Goal: Transaction & Acquisition: Purchase product/service

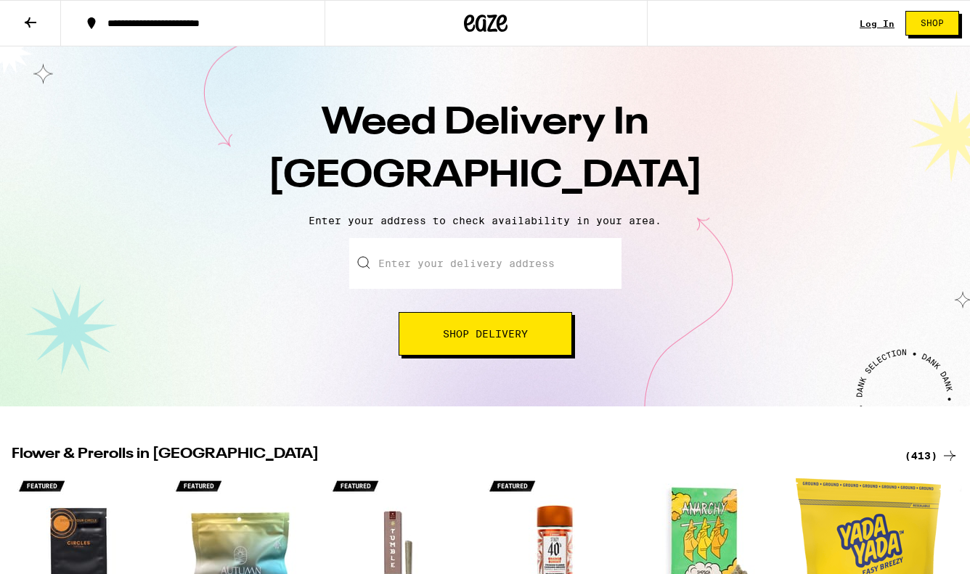
click at [500, 262] on input "Enter your delivery address" at bounding box center [485, 263] width 272 height 51
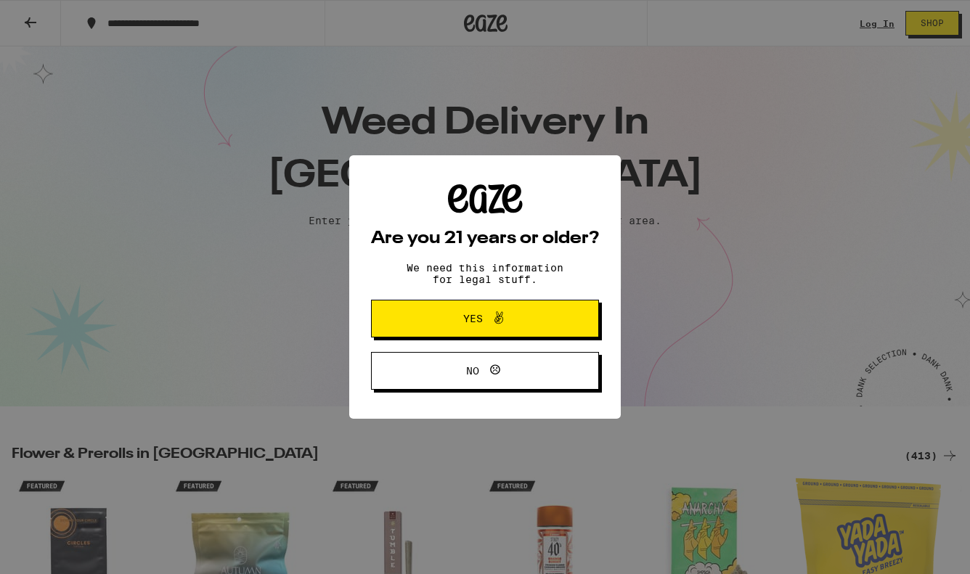
click at [484, 309] on button "Yes" at bounding box center [485, 319] width 228 height 38
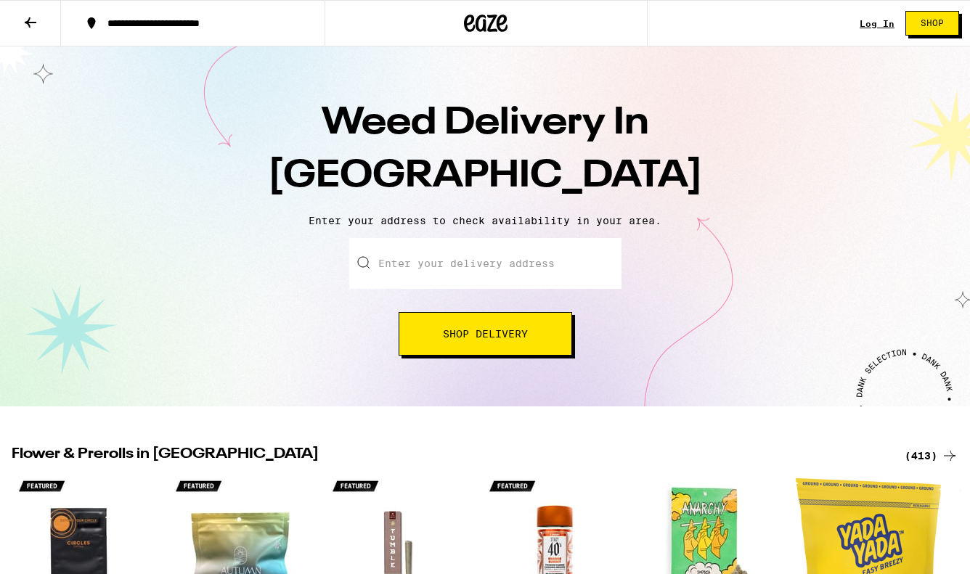
click at [476, 266] on input "Enter your delivery address" at bounding box center [485, 263] width 272 height 51
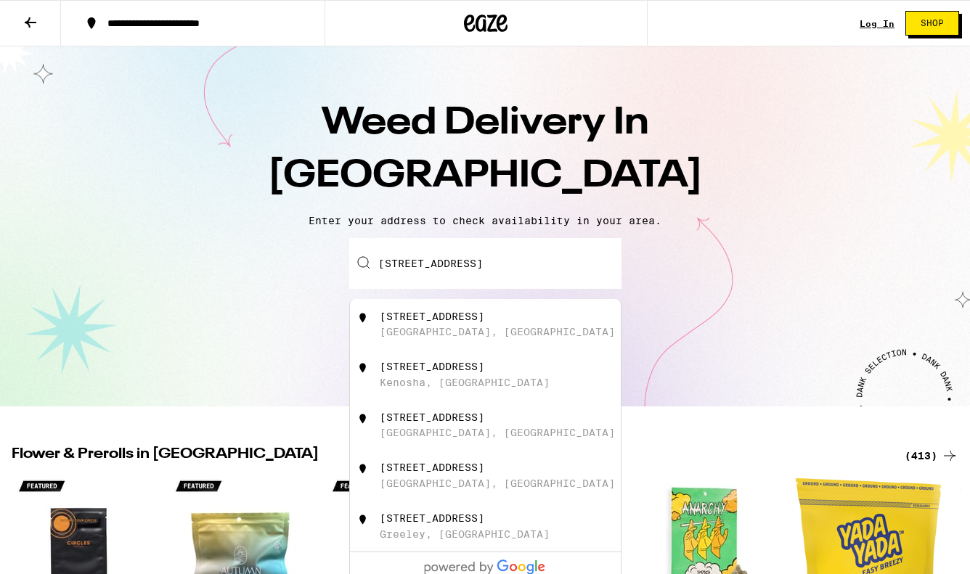
click at [463, 317] on div "[STREET_ADDRESS]" at bounding box center [432, 317] width 105 height 12
type input "[STREET_ADDRESS]"
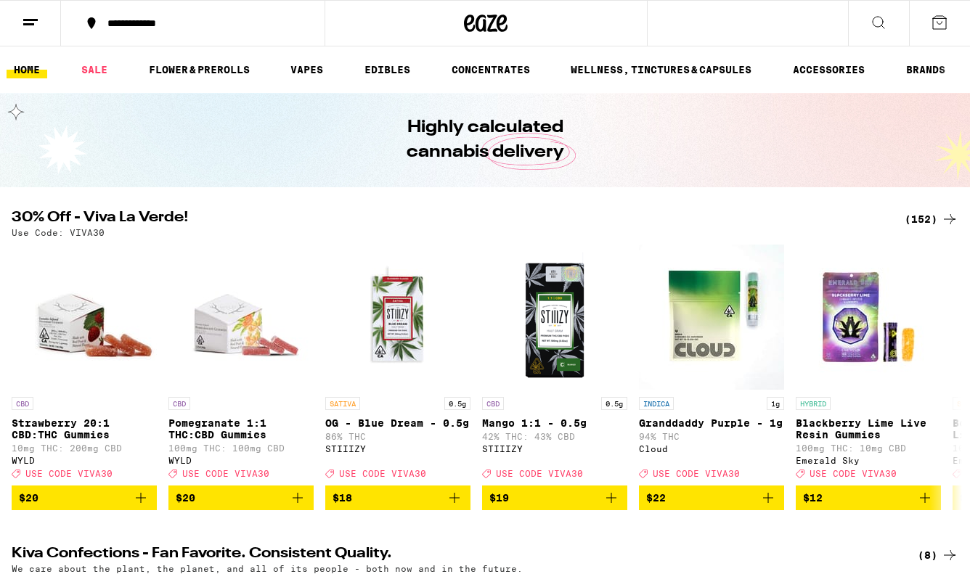
click at [881, 20] on icon at bounding box center [878, 22] width 17 height 17
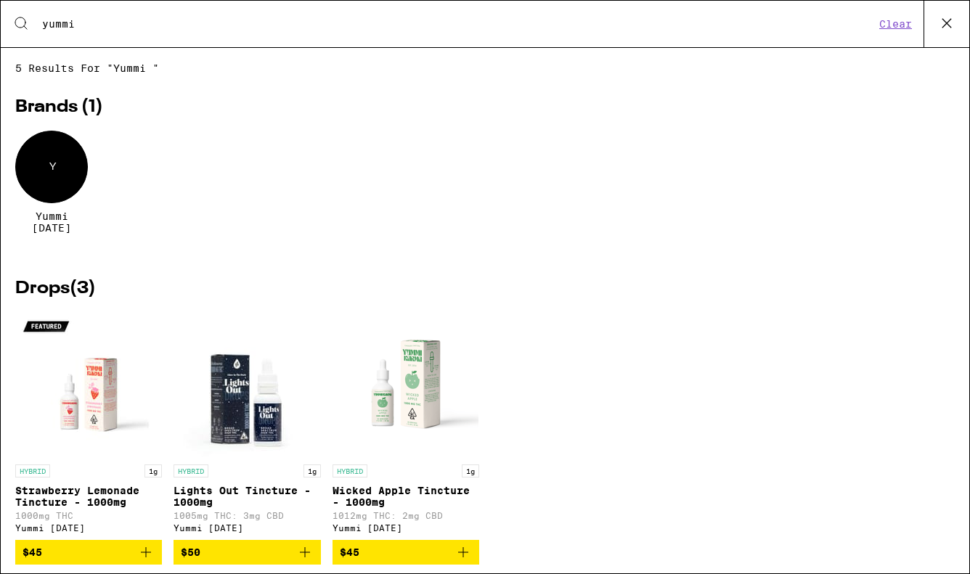
type input "yummi"
click at [303, 550] on icon "Add to bag" at bounding box center [304, 552] width 17 height 17
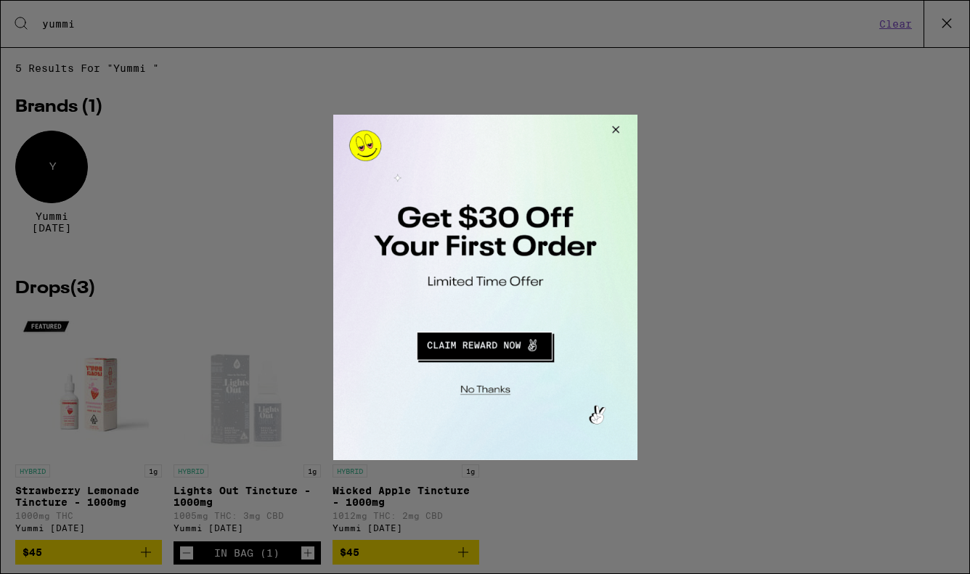
click at [613, 127] on button "Close Modal" at bounding box center [612, 131] width 39 height 35
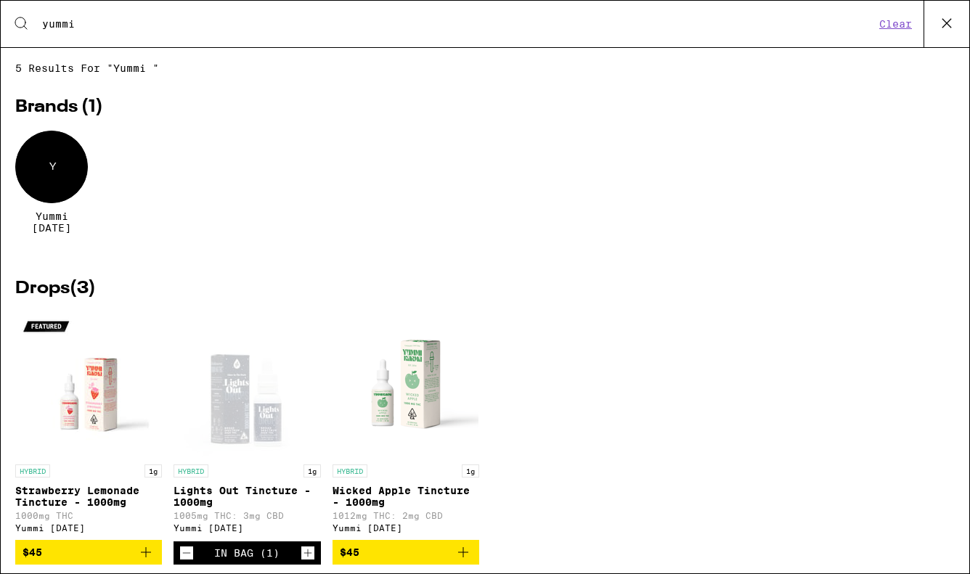
click at [947, 18] on icon at bounding box center [947, 23] width 22 height 22
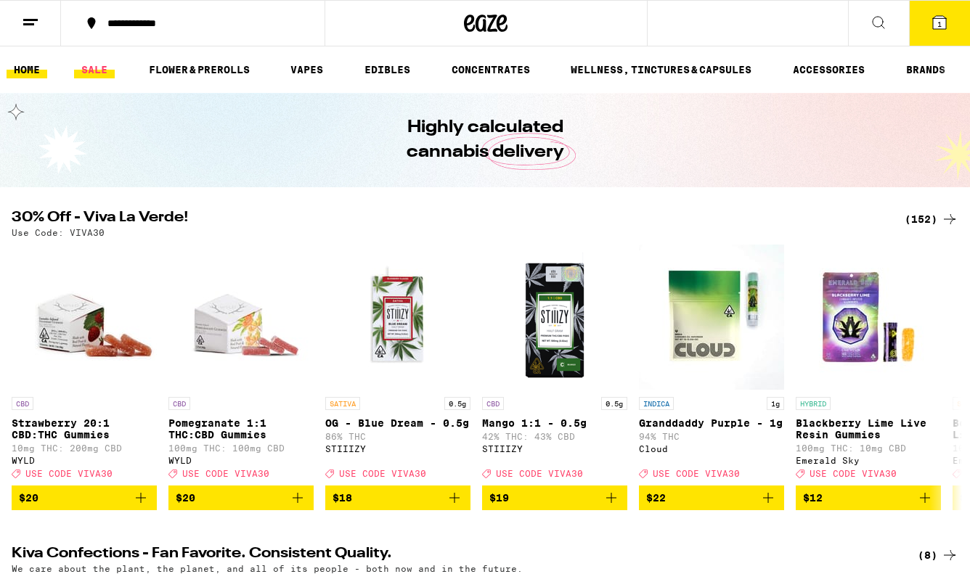
click at [89, 70] on link "SALE" at bounding box center [94, 69] width 41 height 17
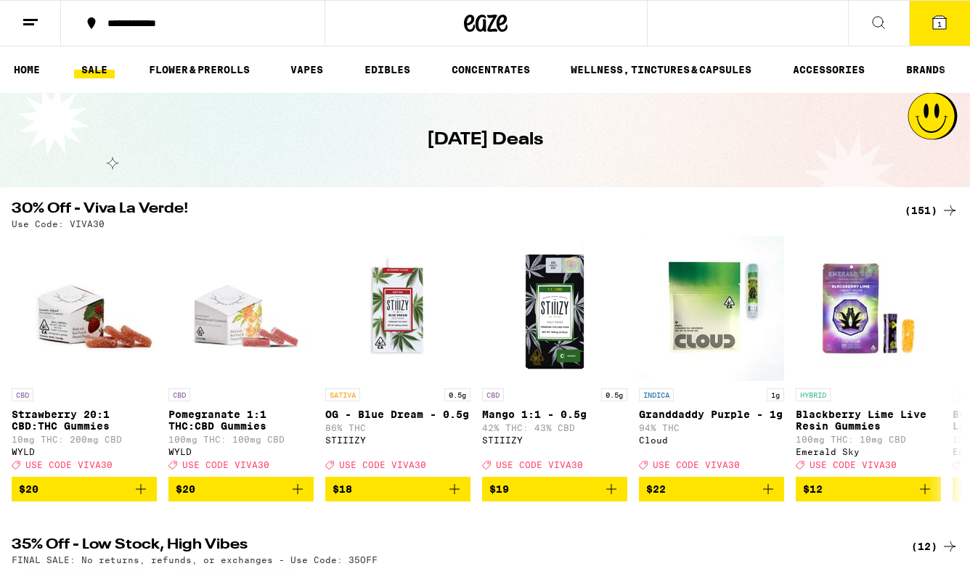
click at [736, 25] on div "**********" at bounding box center [485, 23] width 970 height 46
click at [884, 26] on icon at bounding box center [878, 22] width 17 height 17
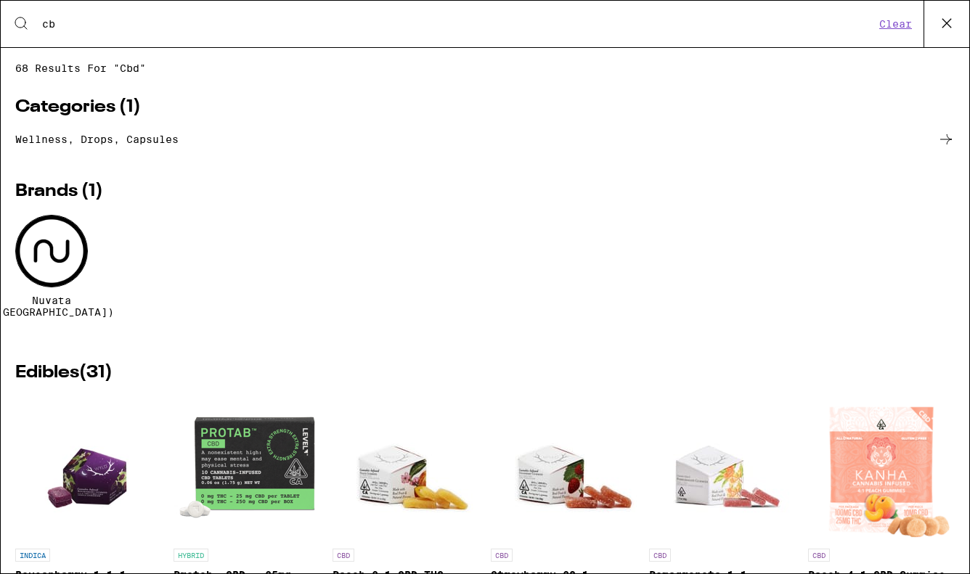
type input "c"
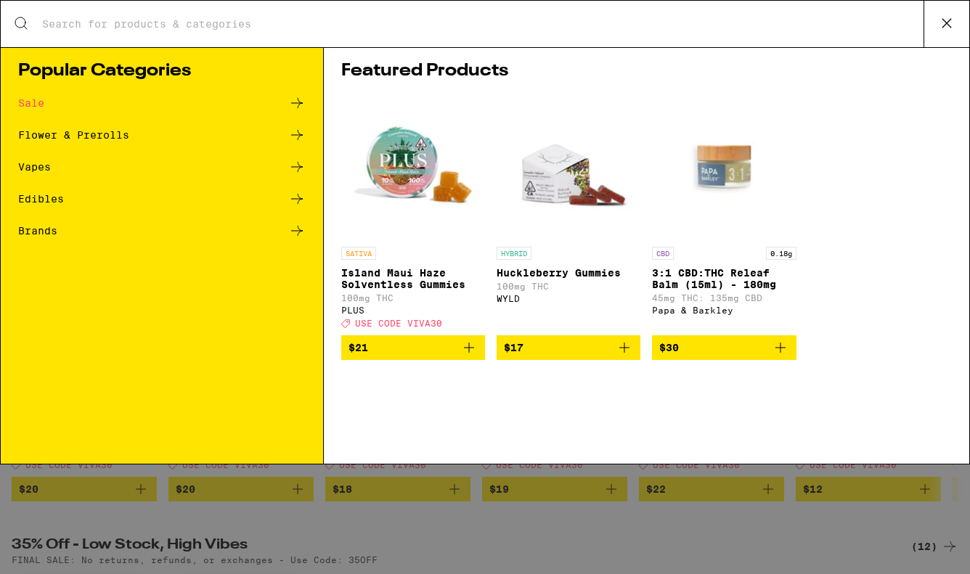
click at [946, 20] on icon at bounding box center [947, 23] width 22 height 22
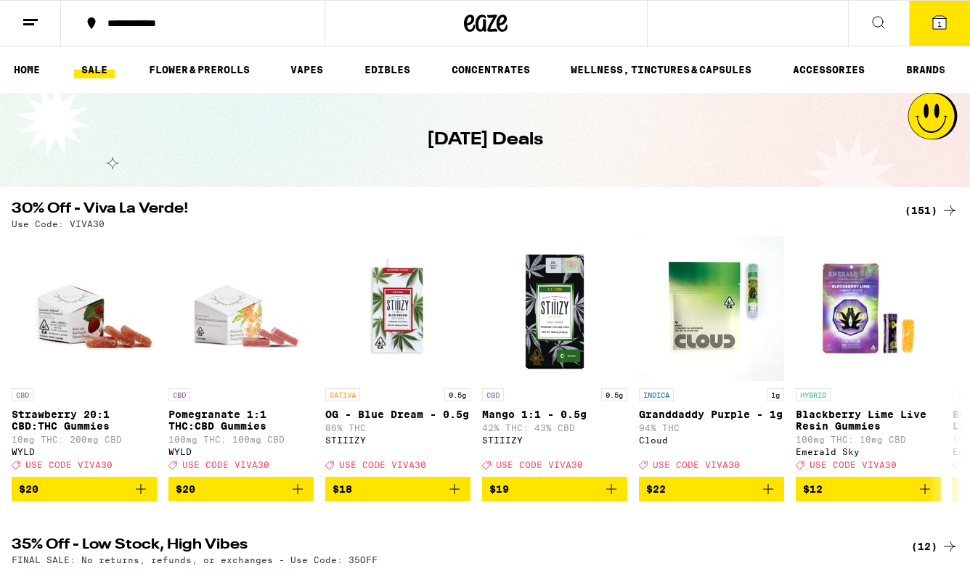
click at [489, 23] on icon at bounding box center [486, 23] width 44 height 26
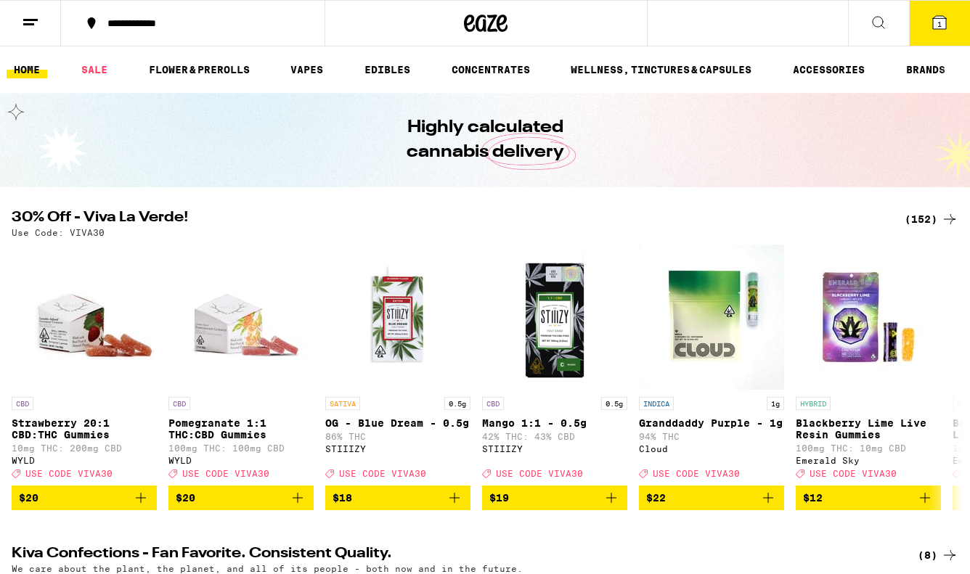
click at [933, 20] on icon at bounding box center [939, 22] width 13 height 13
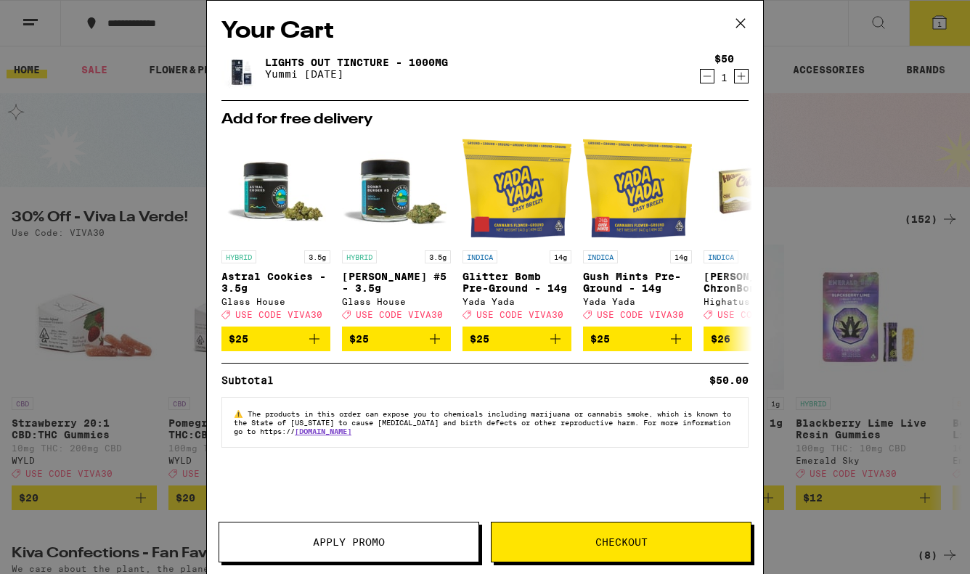
click at [575, 560] on button "Checkout" at bounding box center [621, 542] width 261 height 41
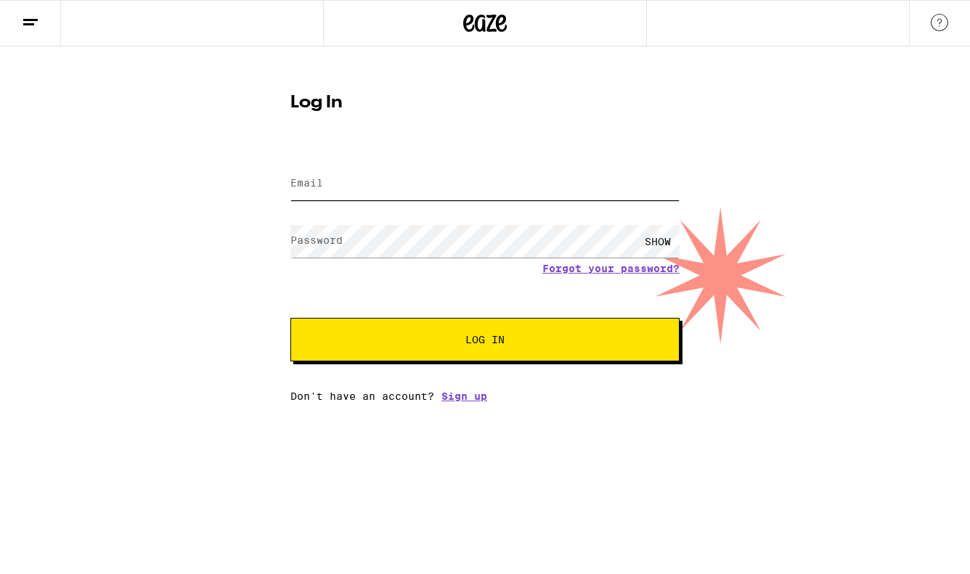
type input "[EMAIL_ADDRESS][DOMAIN_NAME]"
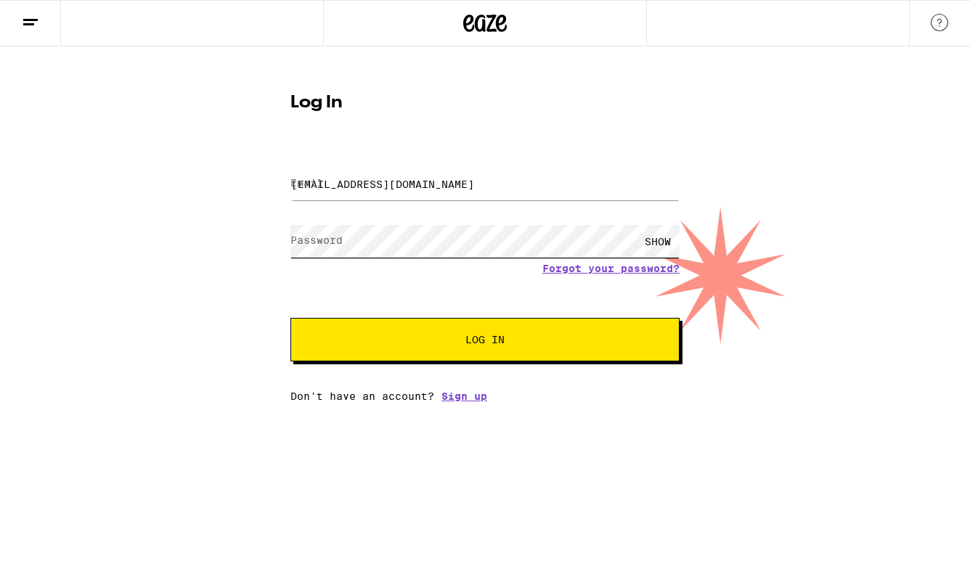
click at [485, 341] on button "Log In" at bounding box center [484, 340] width 389 height 44
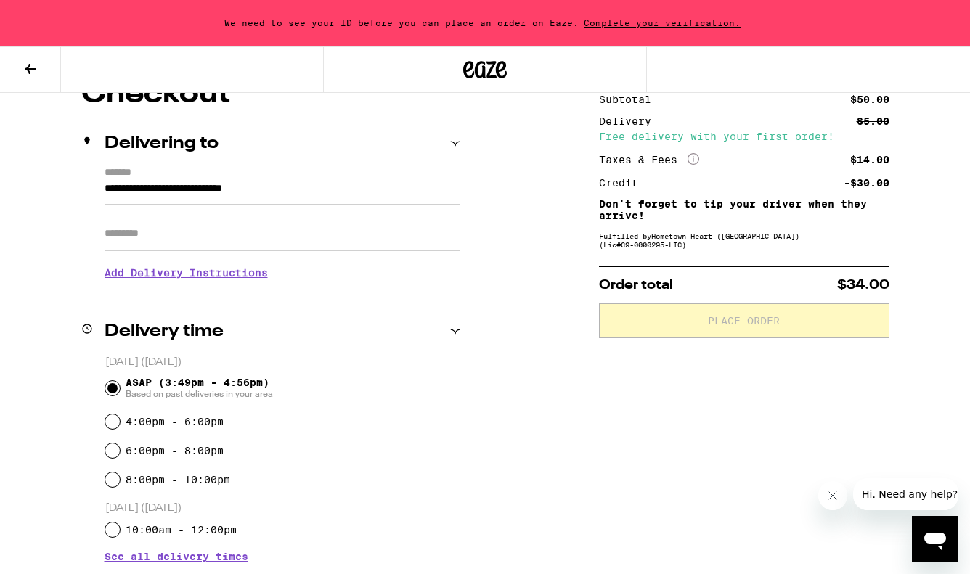
scroll to position [147, 0]
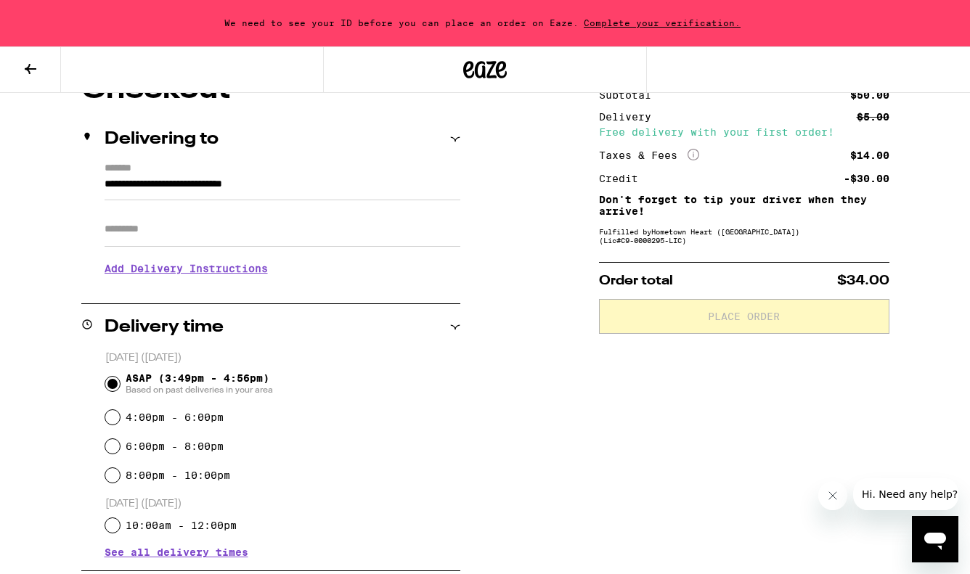
click at [254, 237] on input "Apt/Suite" at bounding box center [283, 229] width 356 height 35
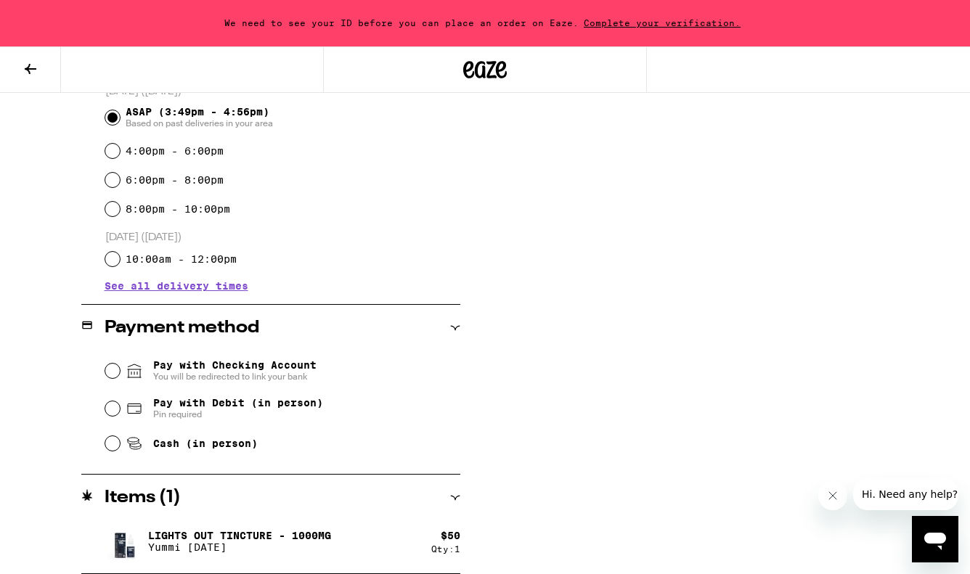
scroll to position [426, 0]
type input "*****"
click at [108, 451] on input "Cash (in person)" at bounding box center [112, 443] width 15 height 15
radio input "true"
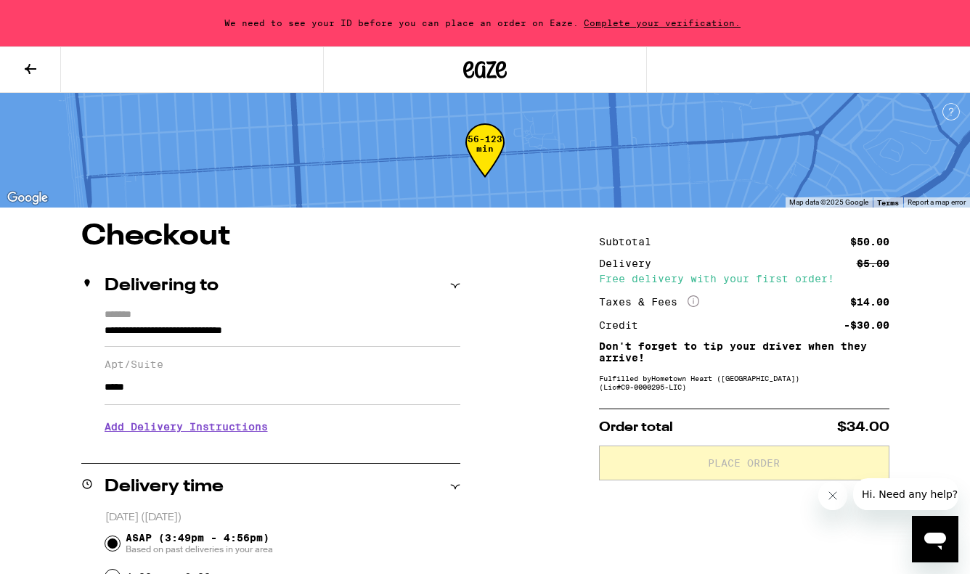
scroll to position [0, 0]
click at [645, 19] on span "Complete your verification." at bounding box center [662, 22] width 167 height 9
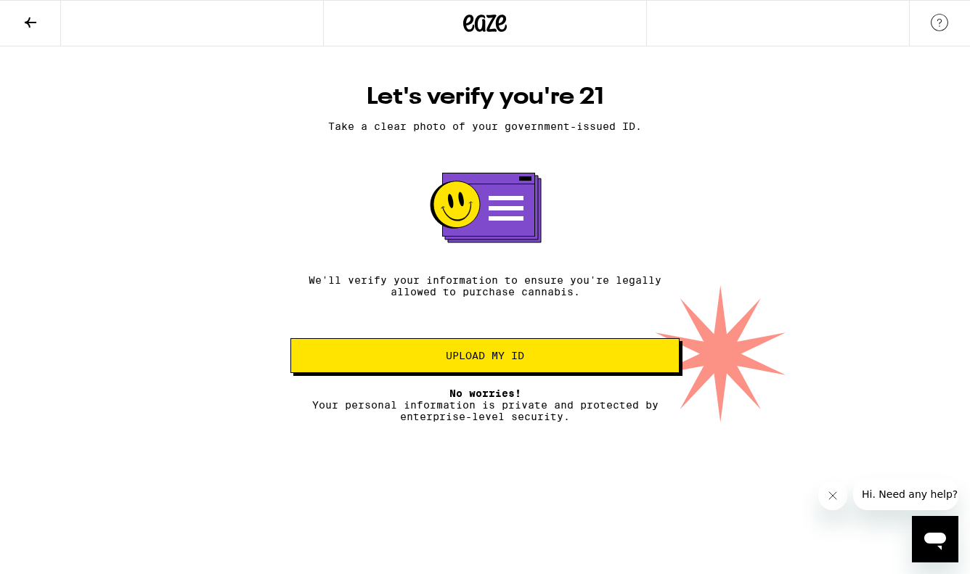
click at [486, 361] on span "Upload my ID" at bounding box center [485, 356] width 78 height 10
click at [476, 356] on span "Upload my ID" at bounding box center [485, 356] width 78 height 10
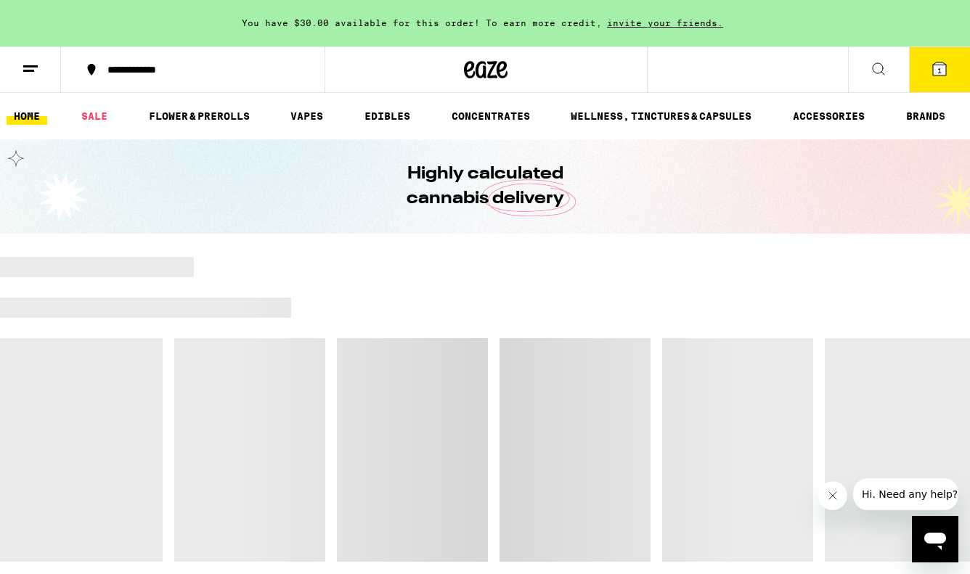
click at [946, 70] on icon at bounding box center [939, 68] width 13 height 13
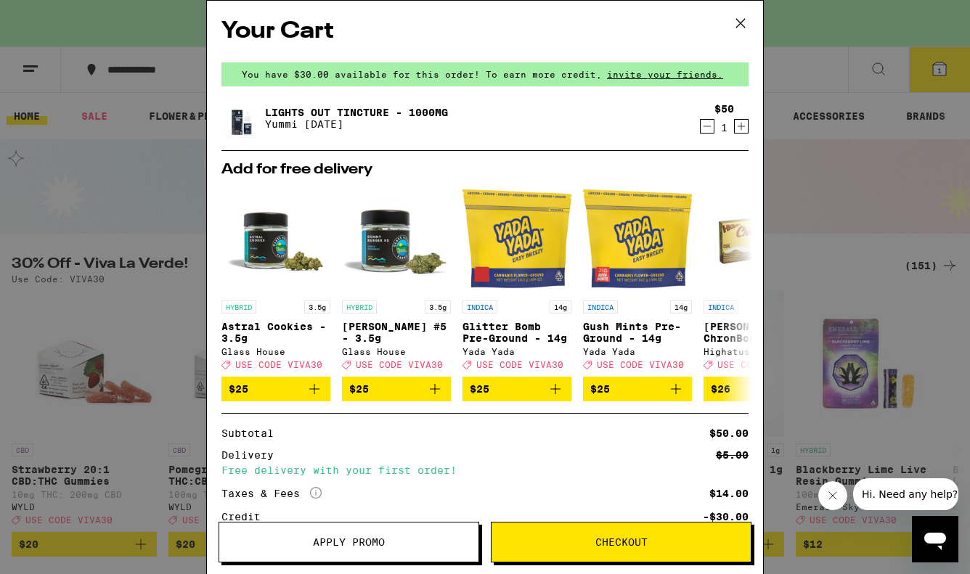
click at [543, 539] on span "Checkout" at bounding box center [621, 542] width 259 height 10
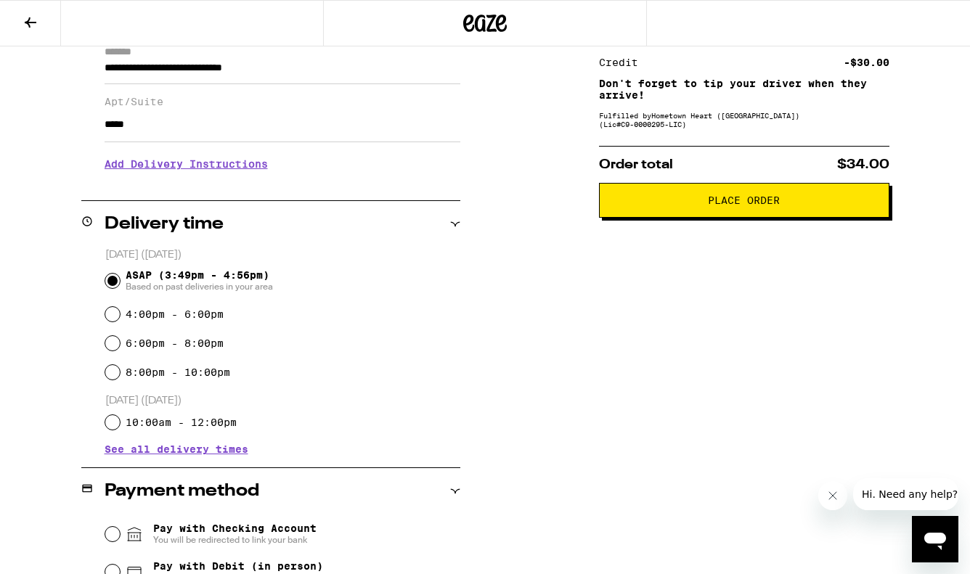
scroll to position [218, 0]
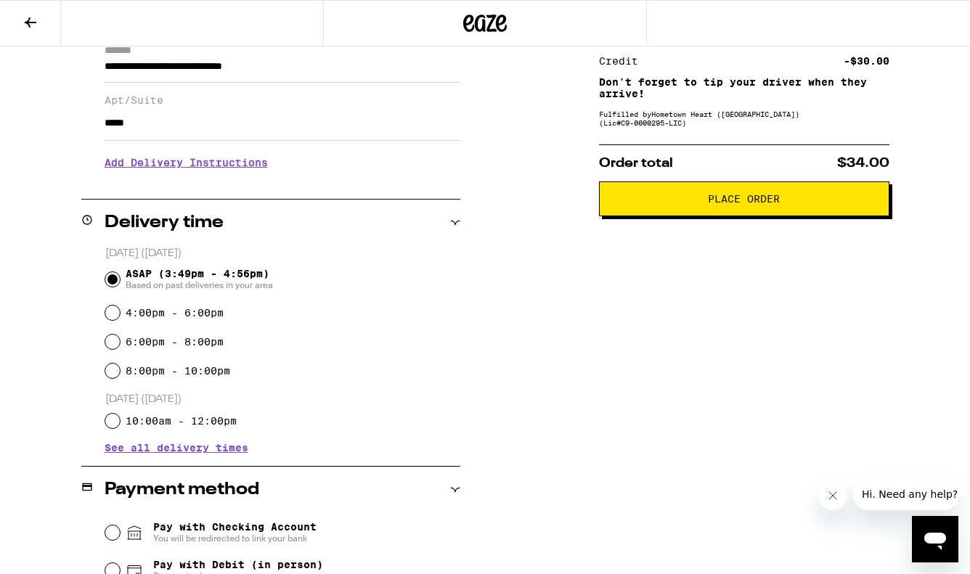
click at [227, 452] on span "See all delivery times" at bounding box center [177, 448] width 144 height 10
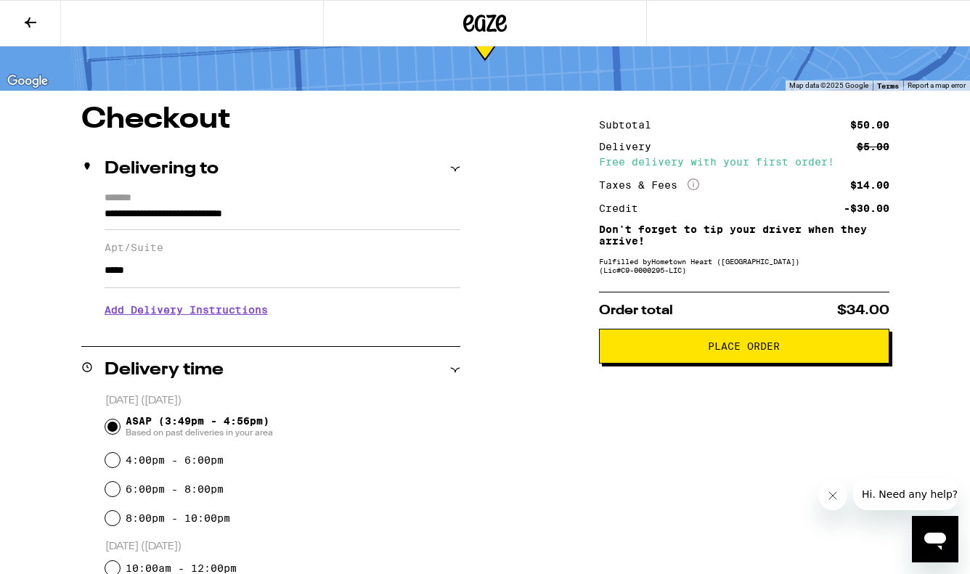
scroll to position [71, 0]
click at [717, 358] on button "Place Order" at bounding box center [744, 345] width 290 height 35
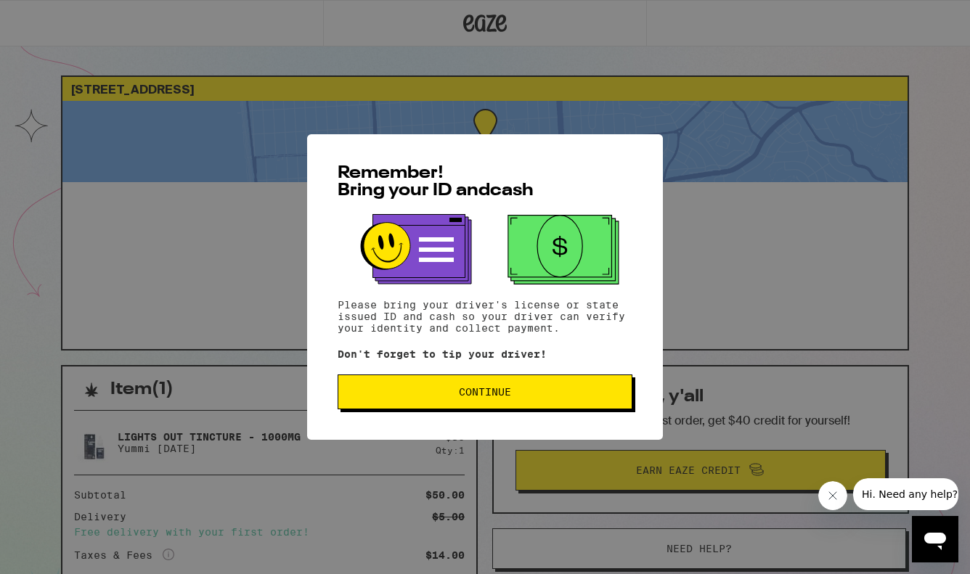
click at [464, 392] on span "Continue" at bounding box center [485, 392] width 52 height 10
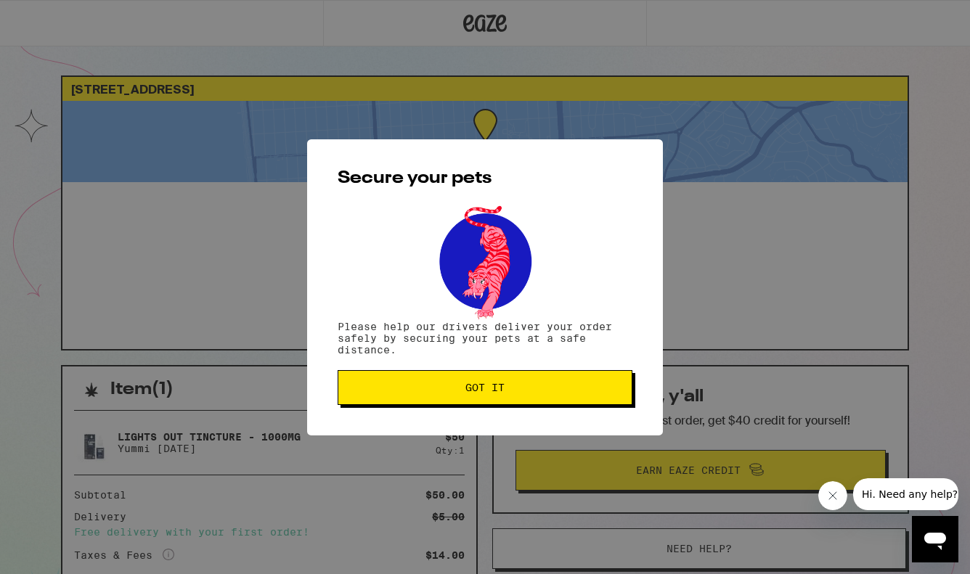
click at [464, 392] on span "Got it" at bounding box center [485, 388] width 270 height 10
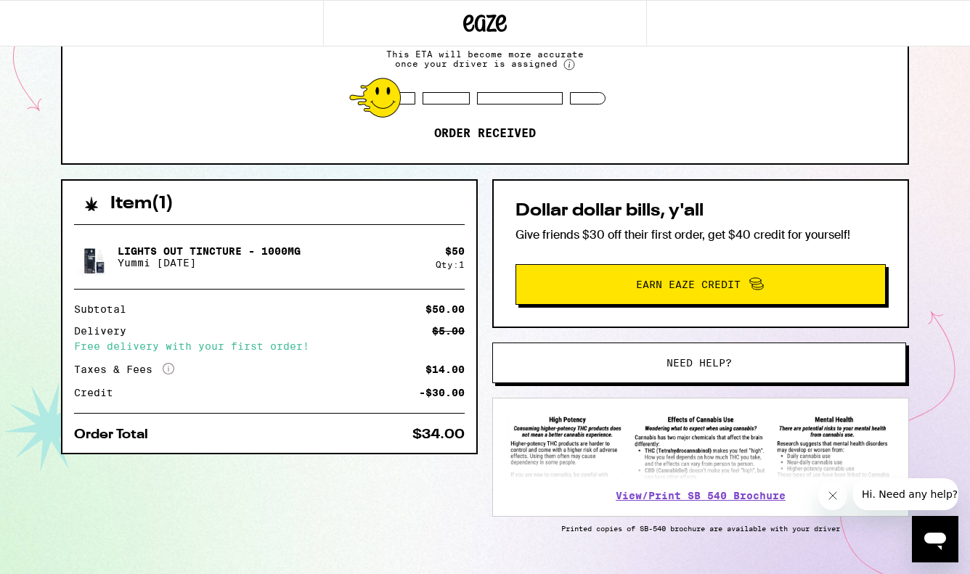
scroll to position [190, 0]
